Goal: Task Accomplishment & Management: Manage account settings

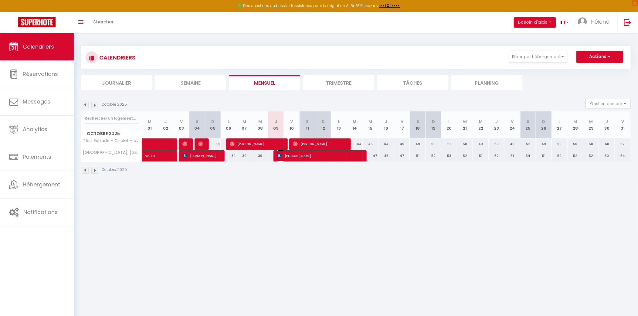
click at [307, 157] on span "[PERSON_NAME]" at bounding box center [319, 156] width 84 height 12
select select "OK"
select select "0"
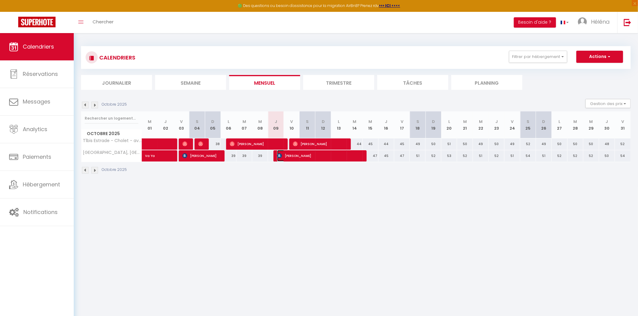
select select "1"
select select
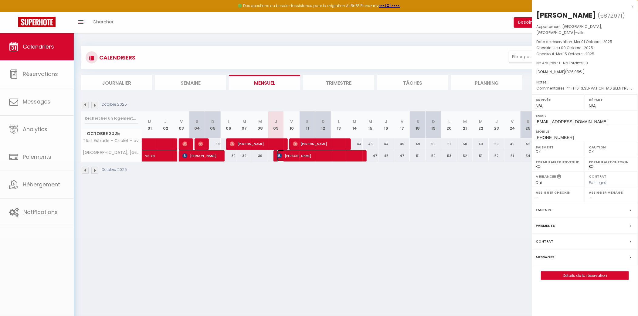
select select "39135"
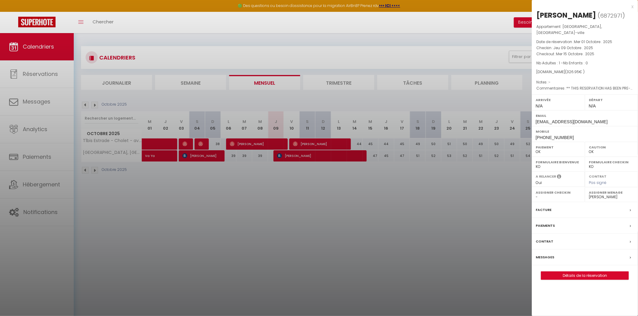
click at [566, 250] on div "Messages" at bounding box center [585, 258] width 106 height 16
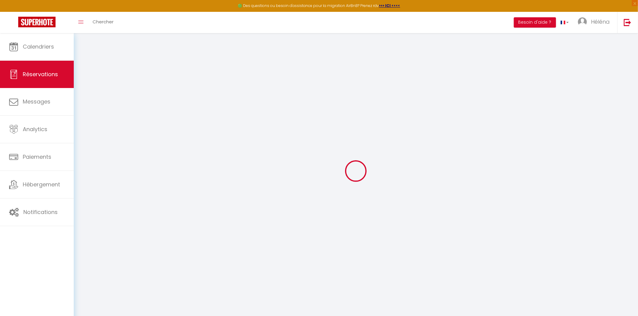
select select
checkbox input "false"
select select
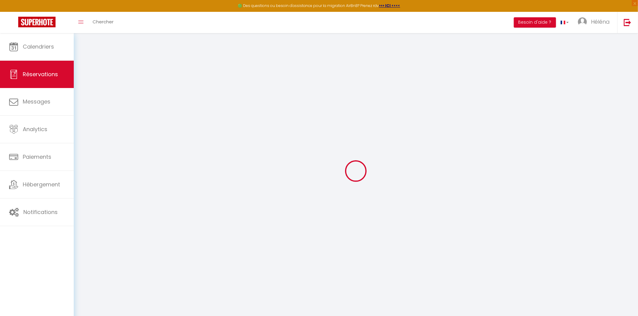
checkbox input "false"
type textarea "** THIS RESERVATION HAS BEEN PRE-PAID ** Reservation has a cancellation grace p…"
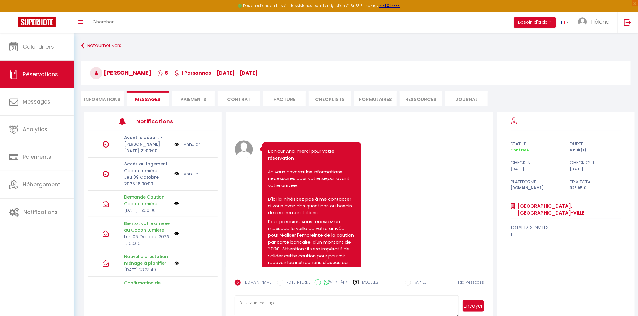
scroll to position [1218, 0]
